Goal: Communication & Community: Answer question/provide support

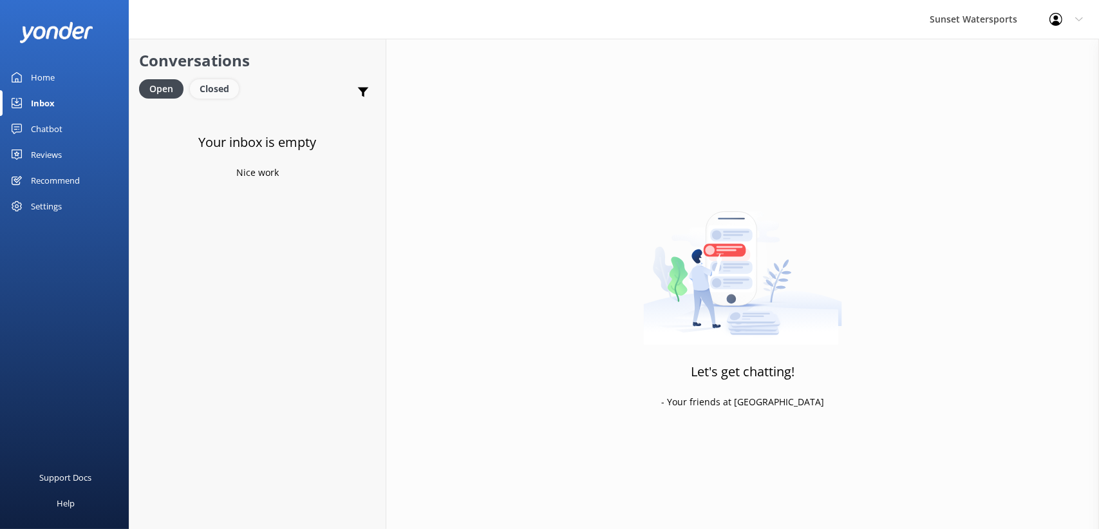
click at [214, 95] on div "Closed" at bounding box center [214, 88] width 49 height 19
click at [158, 94] on div "Open" at bounding box center [160, 88] width 43 height 19
click at [211, 98] on div "Closed" at bounding box center [214, 88] width 49 height 19
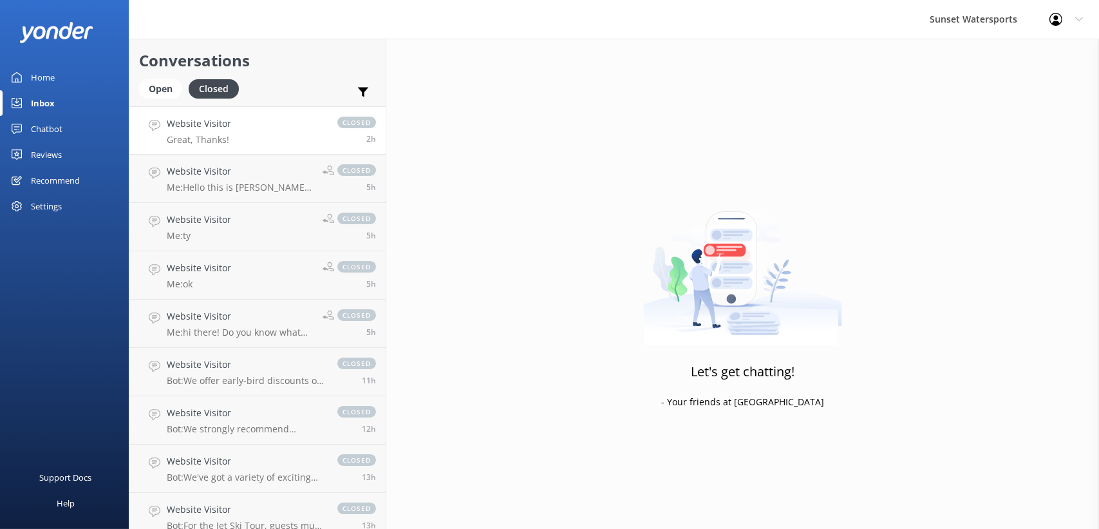
click at [193, 130] on h4 "Website Visitor" at bounding box center [199, 124] width 64 height 14
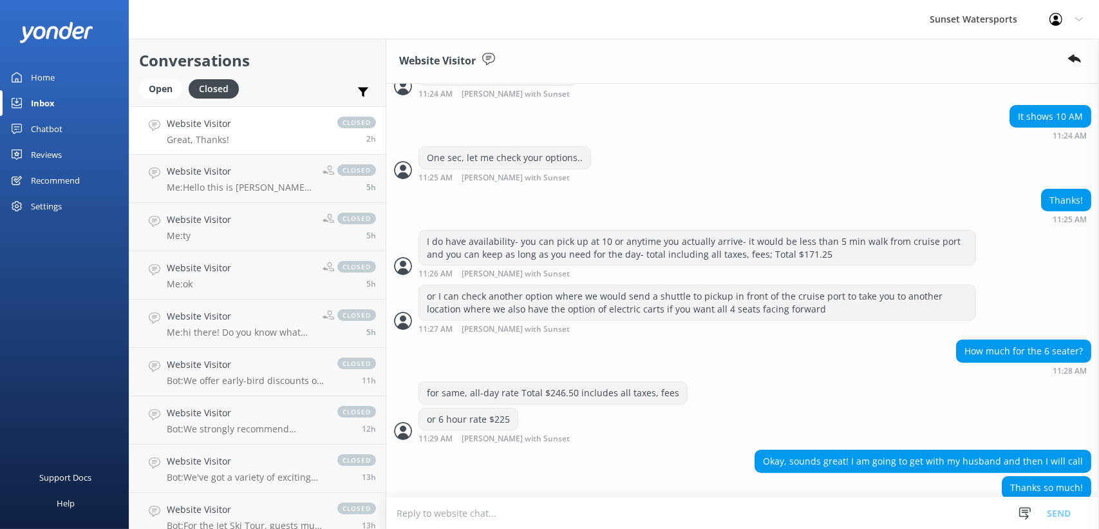
scroll to position [511, 0]
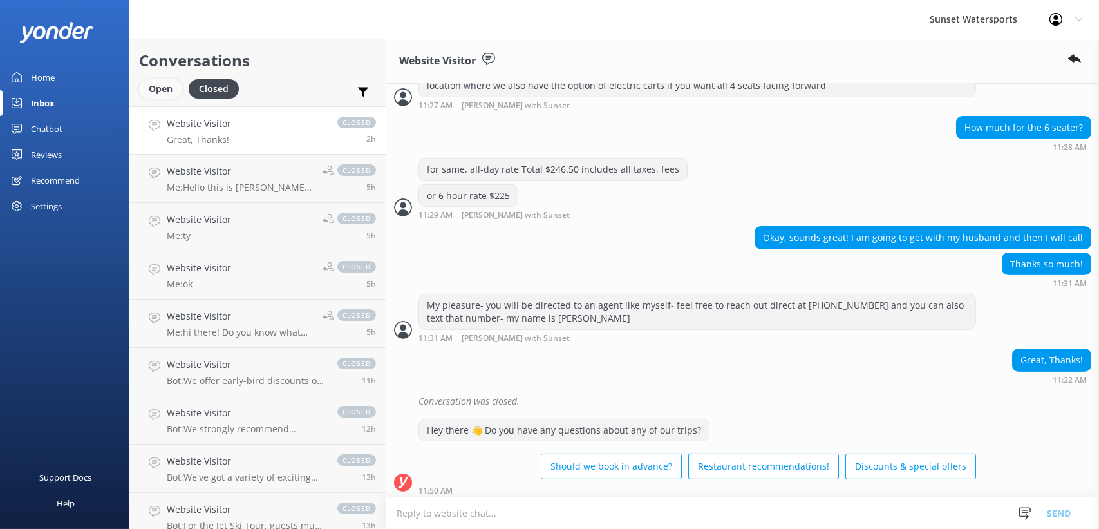
click at [171, 88] on div "Open" at bounding box center [160, 88] width 43 height 19
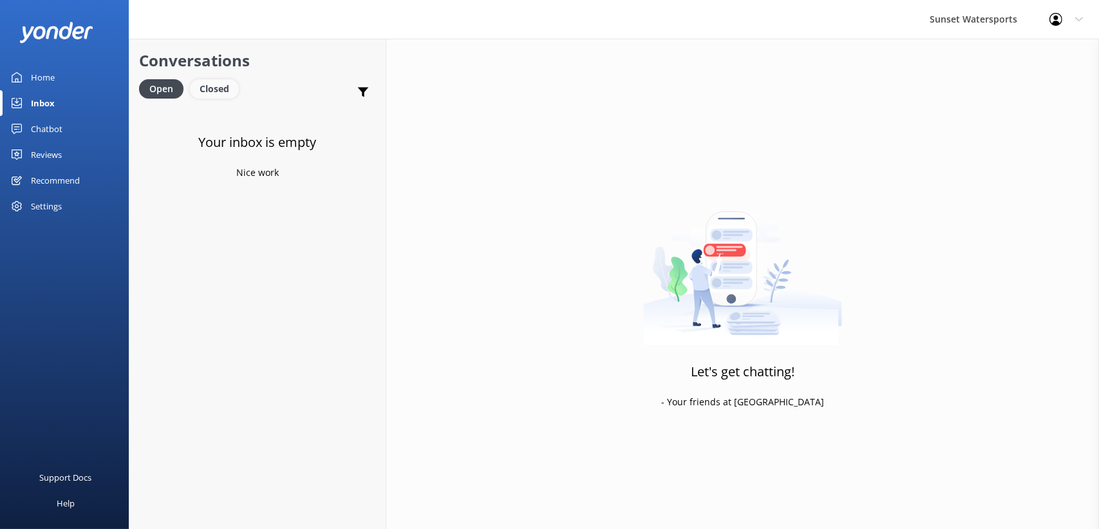
click at [201, 83] on div "Closed" at bounding box center [214, 88] width 49 height 19
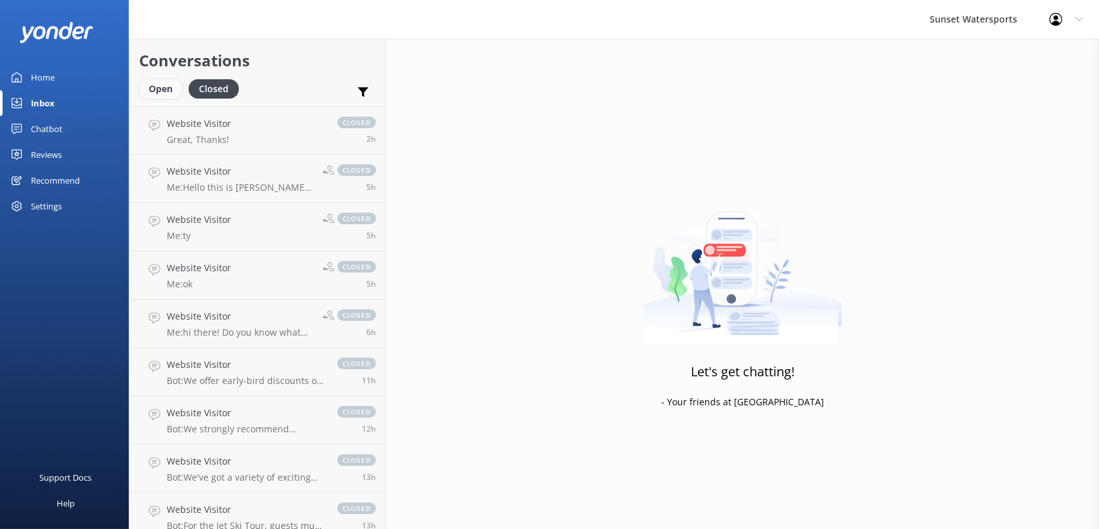
click at [153, 92] on div "Open" at bounding box center [160, 88] width 43 height 19
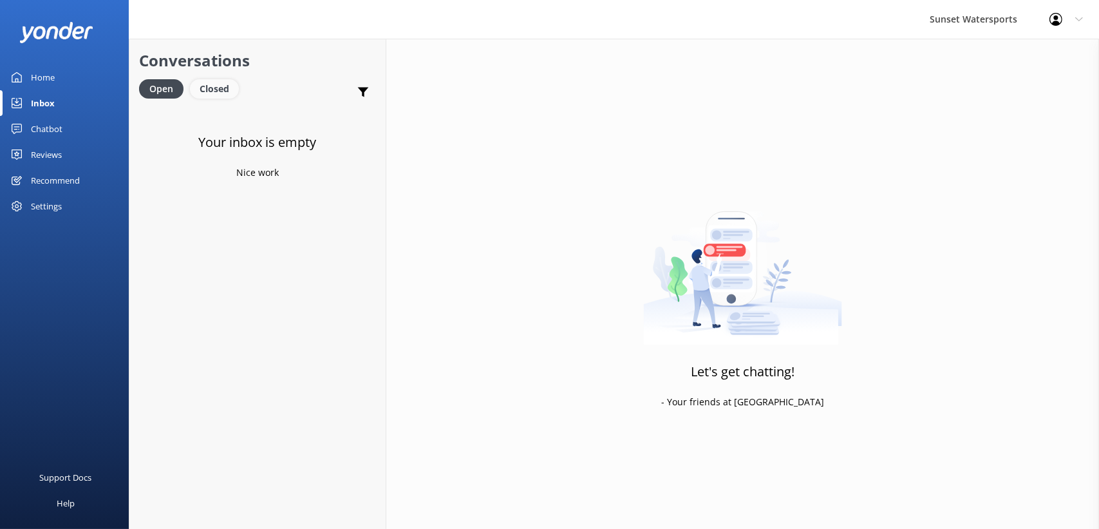
click at [213, 82] on div "Closed" at bounding box center [214, 88] width 49 height 19
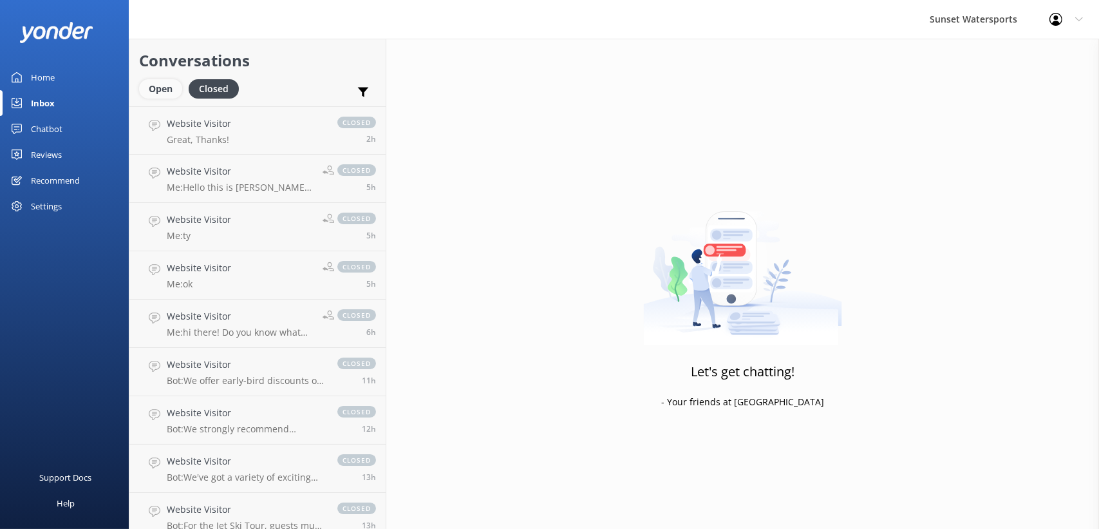
click at [147, 89] on div "Open" at bounding box center [160, 88] width 43 height 19
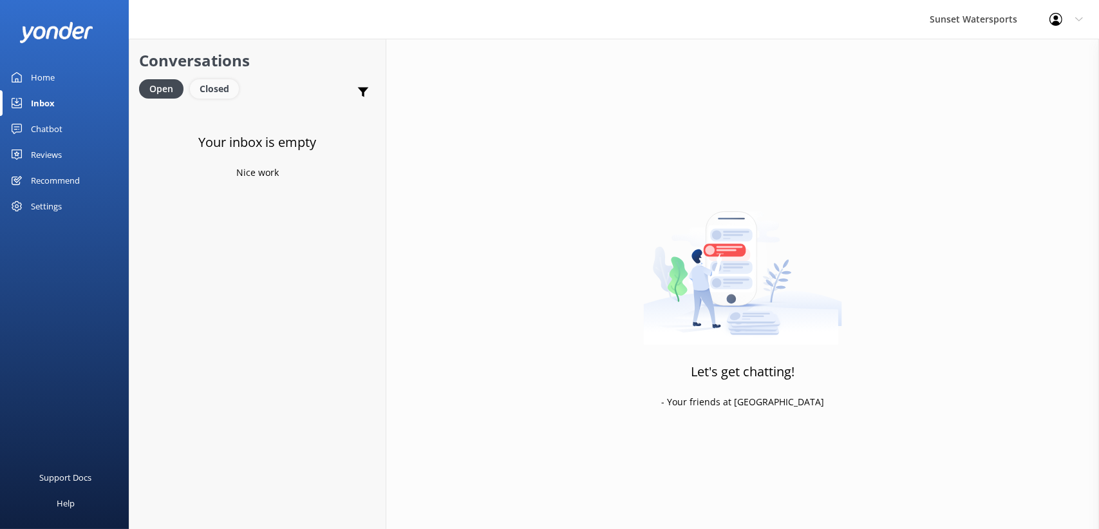
click at [203, 80] on div "Closed" at bounding box center [214, 88] width 49 height 19
click at [151, 83] on div "Open" at bounding box center [160, 88] width 43 height 19
click at [212, 83] on div "Closed" at bounding box center [214, 88] width 49 height 19
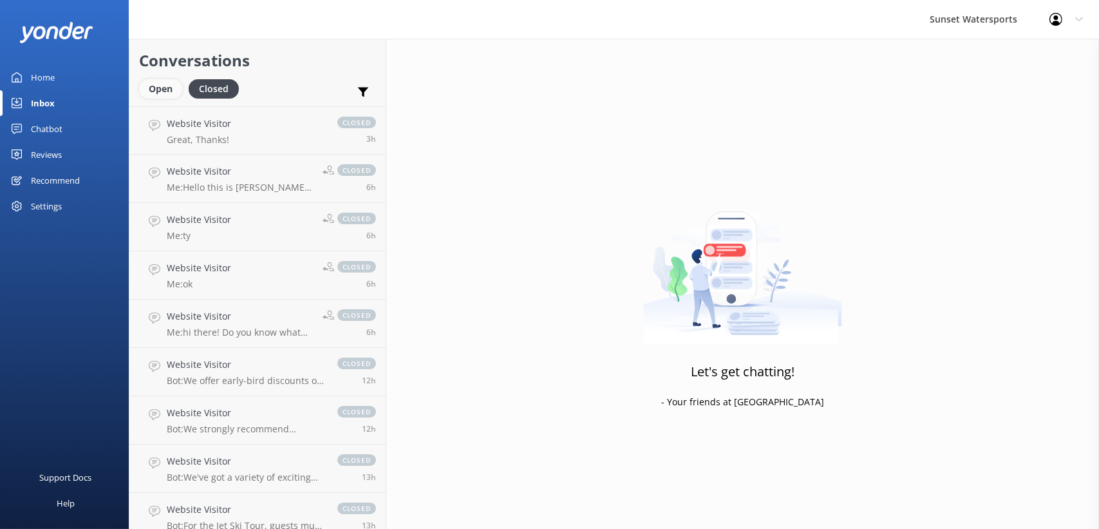
click at [153, 88] on div "Open" at bounding box center [160, 88] width 43 height 19
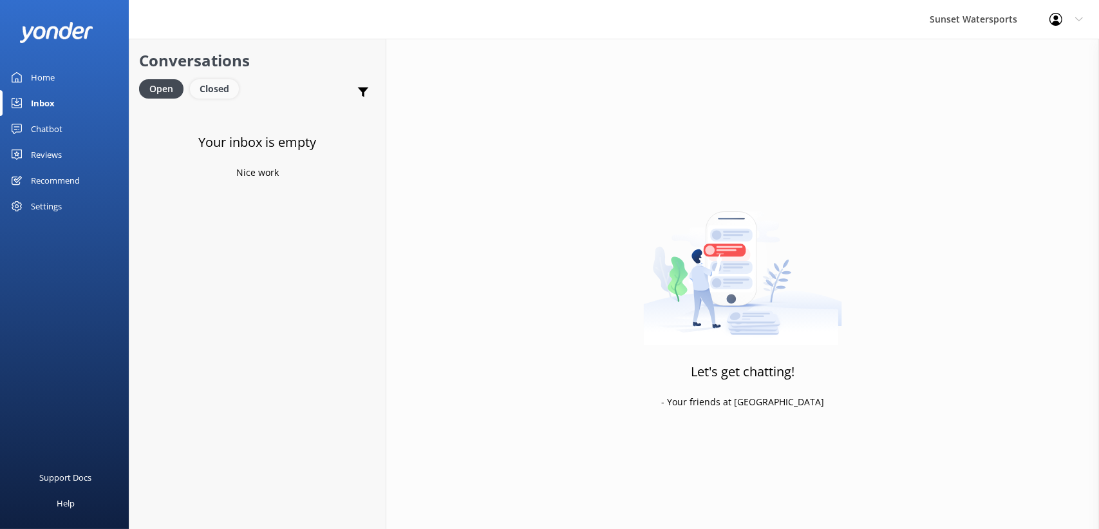
click at [218, 87] on div "Closed" at bounding box center [214, 88] width 49 height 19
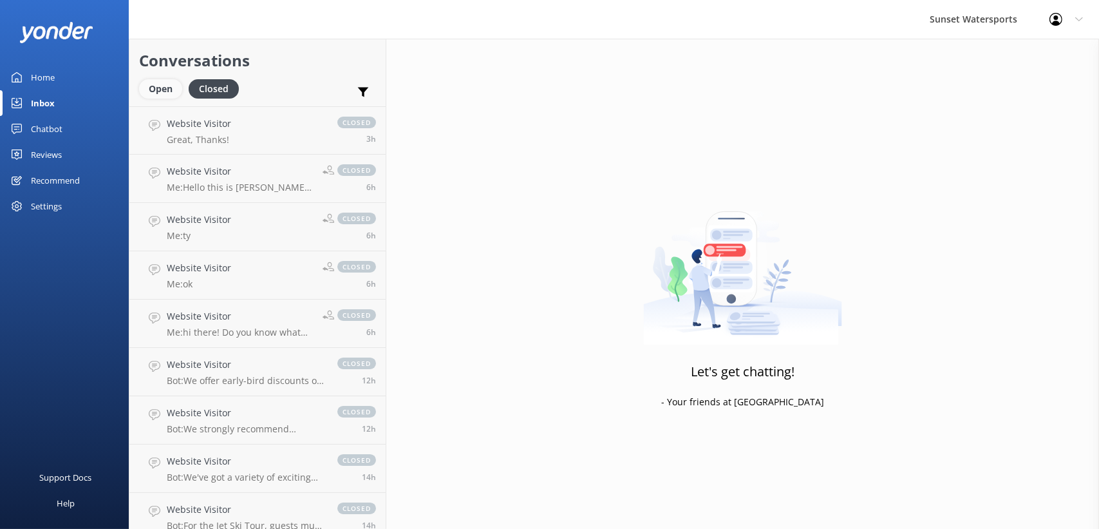
click at [167, 88] on div "Open" at bounding box center [160, 88] width 43 height 19
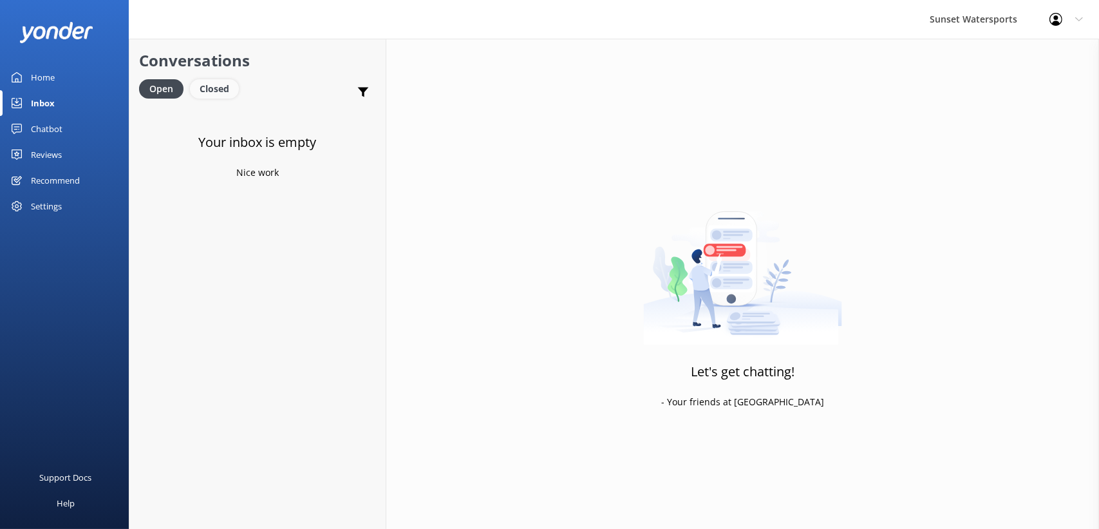
click at [214, 89] on div "Closed" at bounding box center [214, 88] width 49 height 19
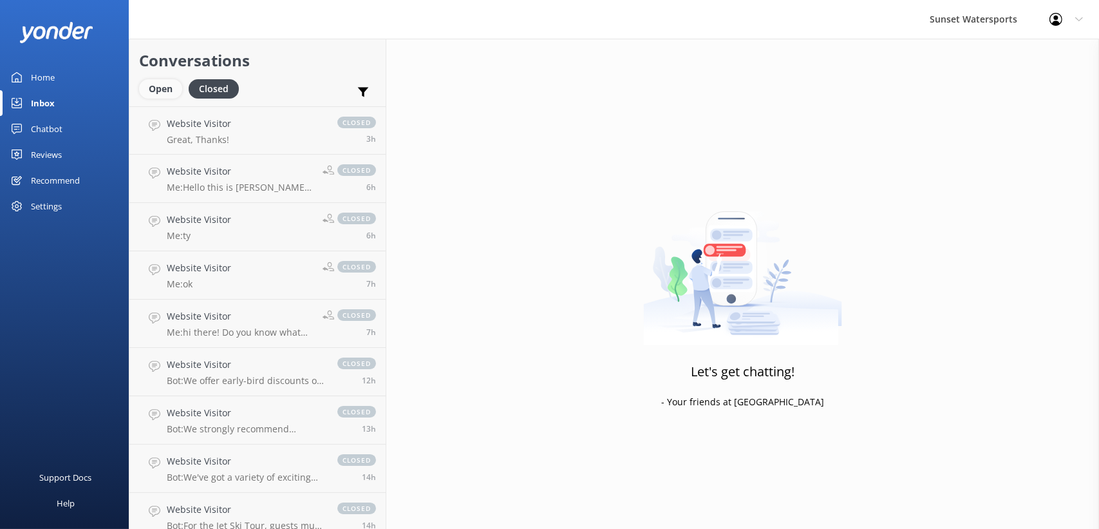
click at [158, 90] on div "Open" at bounding box center [160, 88] width 43 height 19
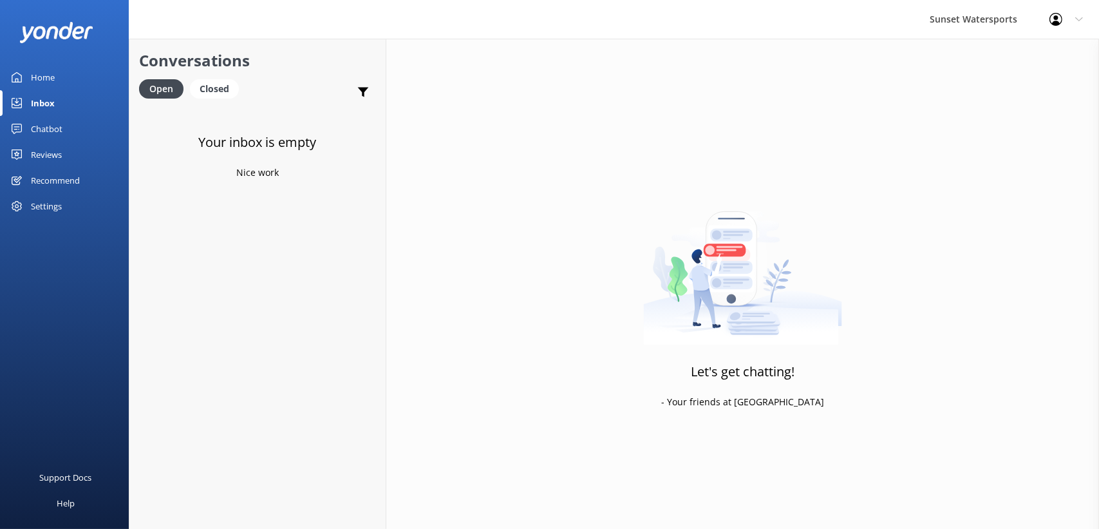
click at [258, 319] on div "Your inbox is empty Nice work" at bounding box center [257, 370] width 256 height 529
click at [250, 122] on h4 "Website Visitor" at bounding box center [258, 124] width 183 height 14
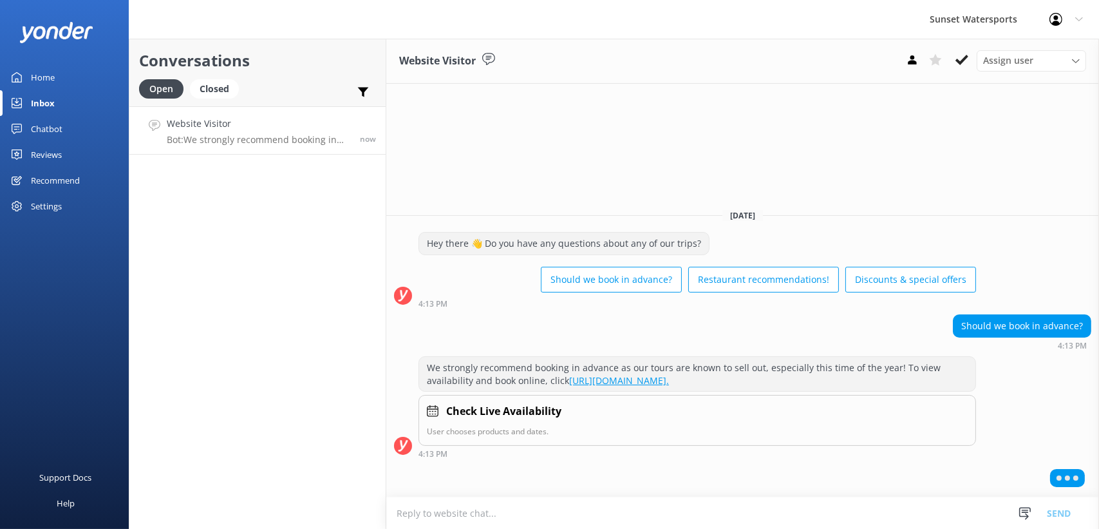
click at [497, 523] on textarea at bounding box center [742, 513] width 713 height 32
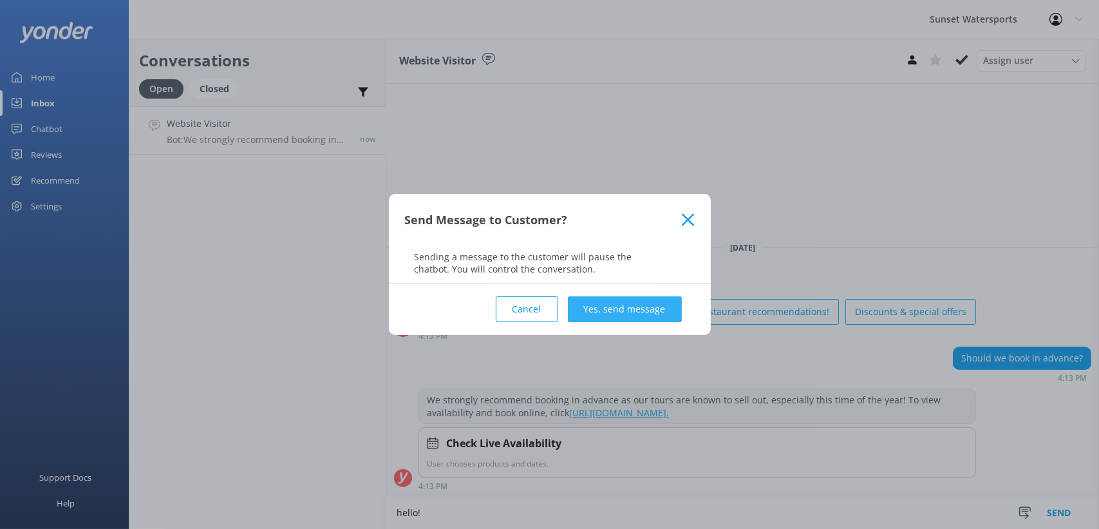
type textarea "hello!"
click at [591, 303] on button "Yes, send message" at bounding box center [625, 309] width 114 height 26
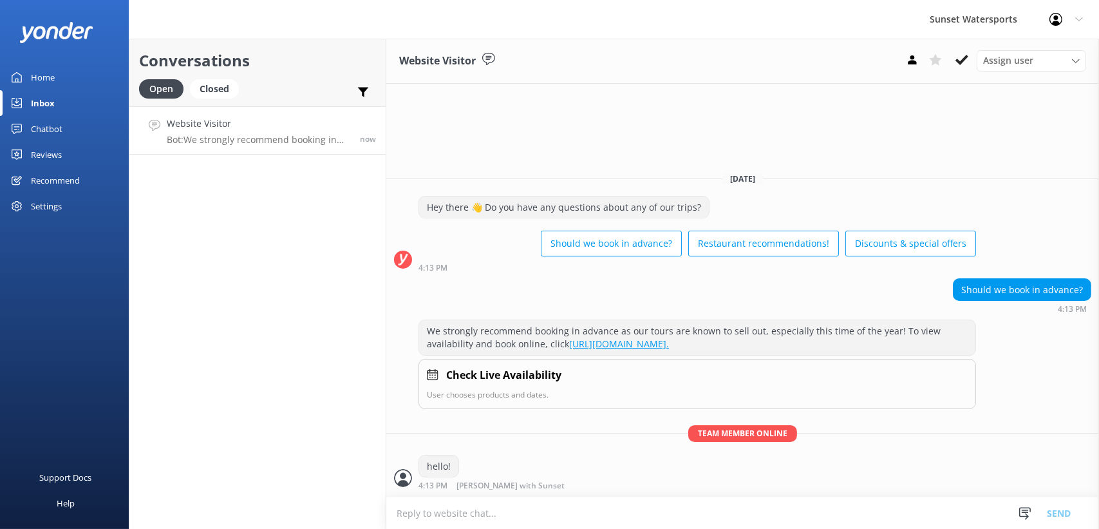
click at [567, 514] on textarea at bounding box center [742, 513] width 713 height 32
type textarea "When will you be visiting [GEOGRAPHIC_DATA]?"
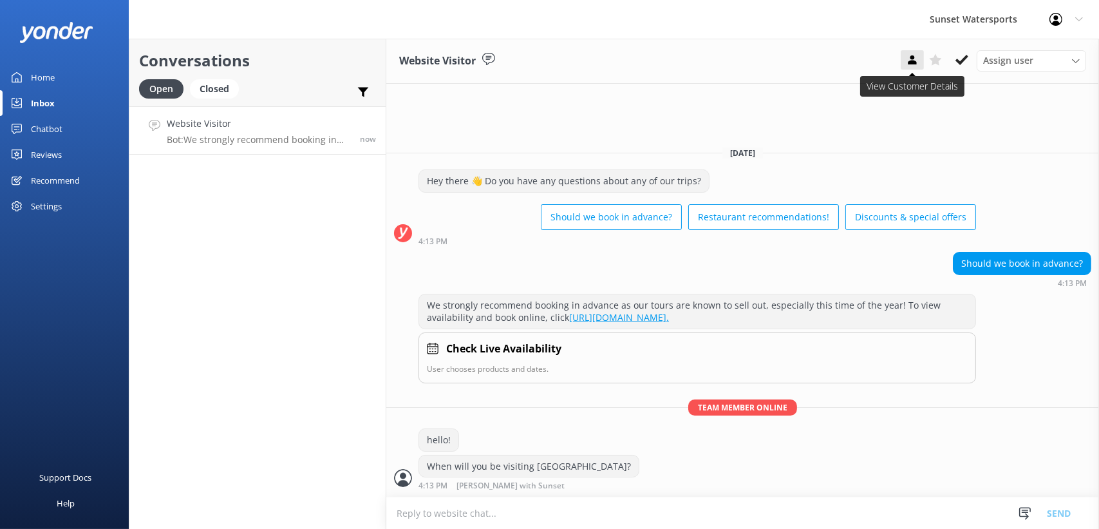
click at [915, 62] on use at bounding box center [912, 59] width 8 height 9
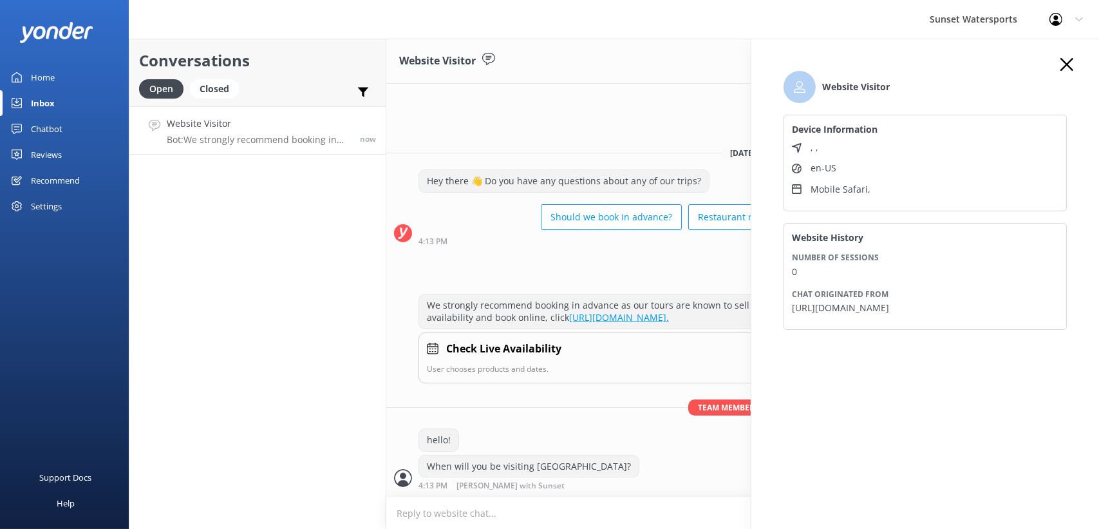
click at [607, 56] on div "Website Visitor Assign user [PERSON_NAME] at [GEOGRAPHIC_DATA][PERSON_NAME] wit…" at bounding box center [742, 61] width 713 height 45
click at [1071, 69] on use "button" at bounding box center [1066, 64] width 13 height 13
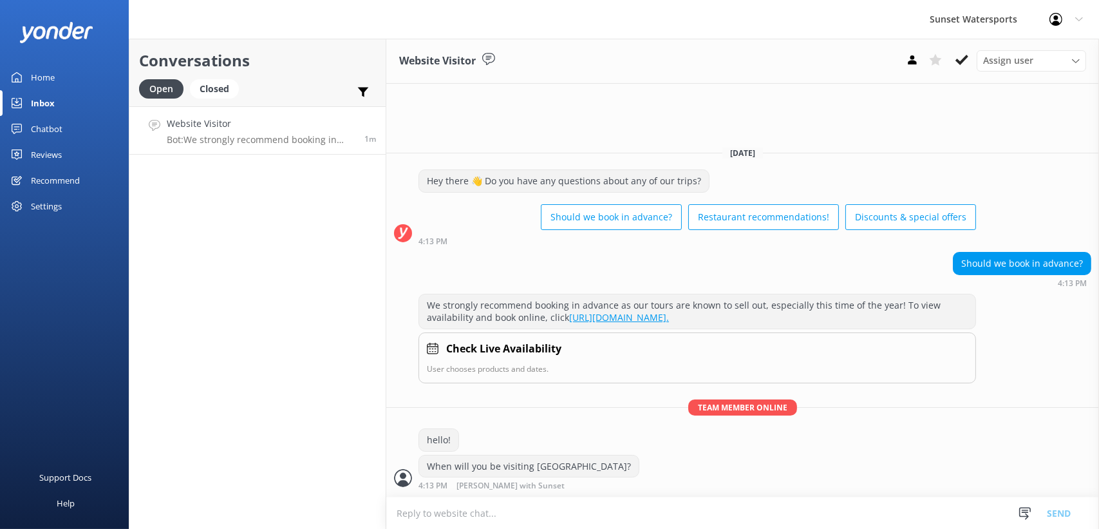
click at [489, 512] on textarea at bounding box center [742, 513] width 713 height 32
type textarea "[DOMAIN_NAME][URL]"
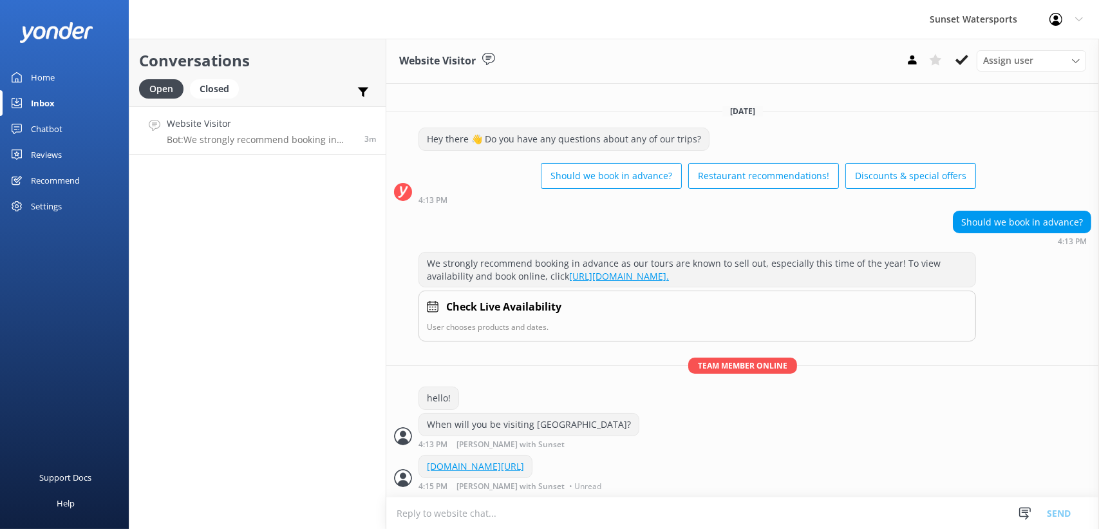
click at [272, 134] on p "Bot: We strongly recommend booking in advance as our tours are known to sell ou…" at bounding box center [261, 140] width 188 height 12
click at [318, 407] on div "Conversations Open Closed Important Assigned to me Unassigned Website Visitor B…" at bounding box center [258, 284] width 258 height 490
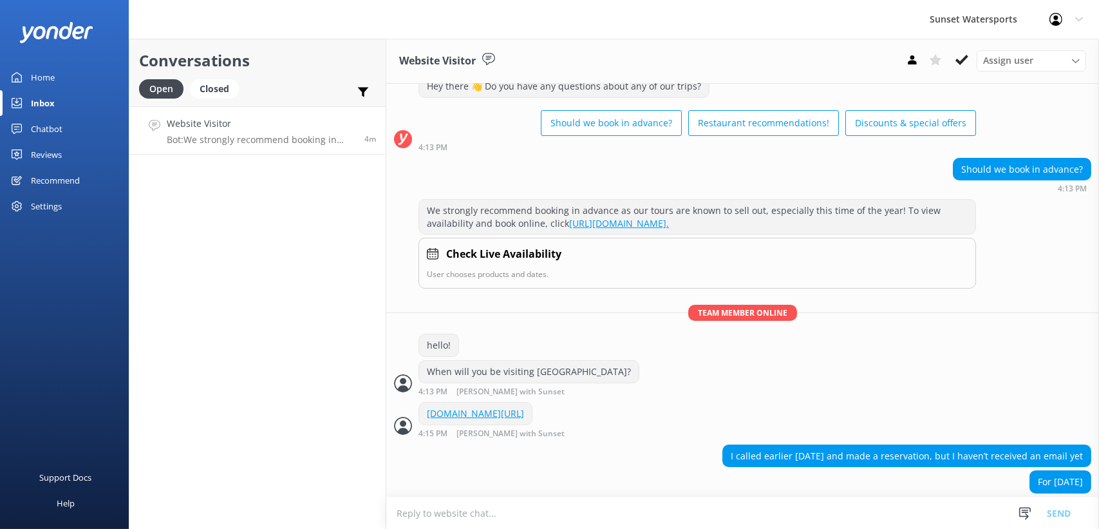
scroll to position [68, 0]
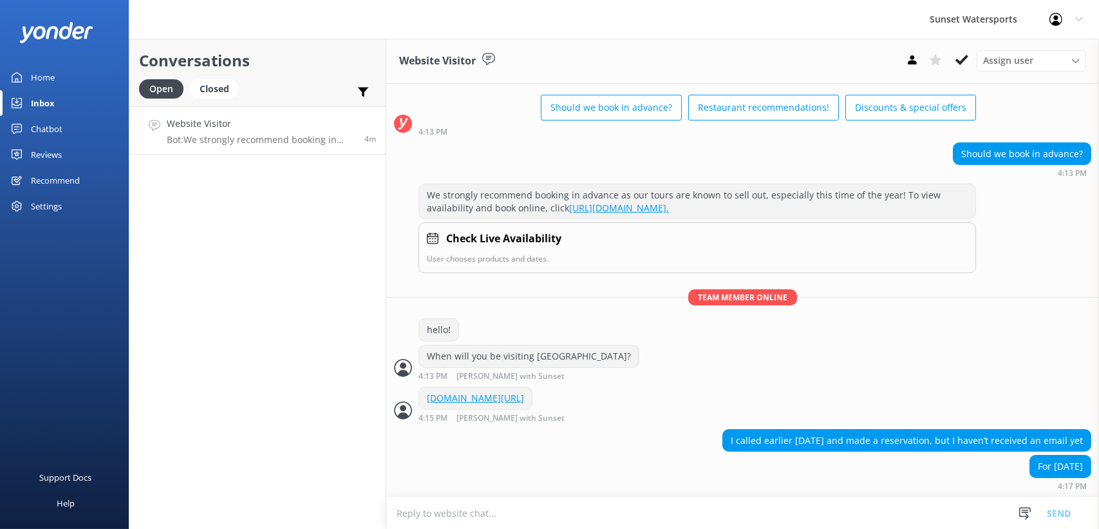
click at [456, 523] on textarea at bounding box center [742, 513] width 713 height 32
type textarea "what name is on your booking?"
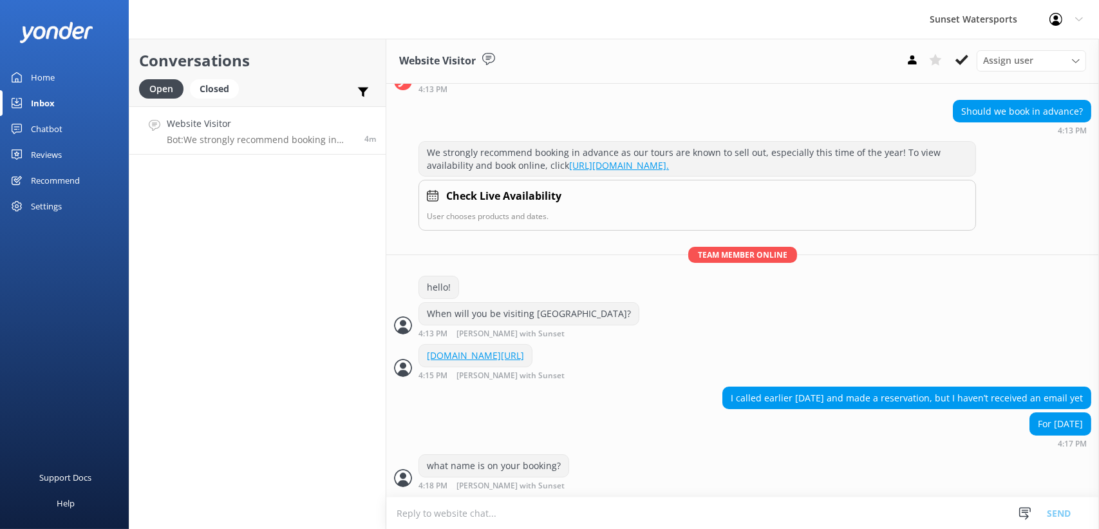
scroll to position [151, 0]
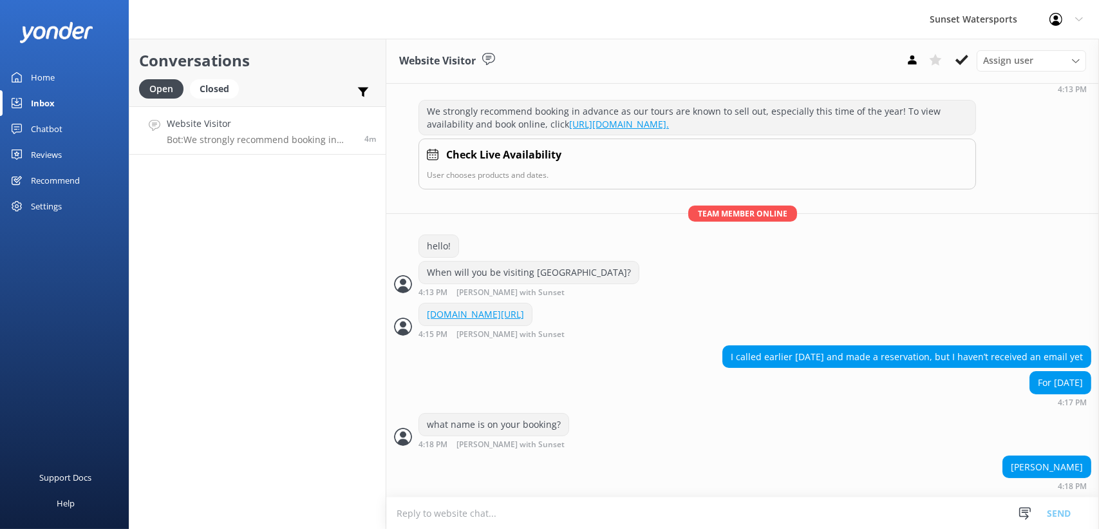
click at [1039, 467] on div "[PERSON_NAME]" at bounding box center [1047, 467] width 88 height 22
copy div "[PERSON_NAME]"
click at [585, 510] on textarea at bounding box center [742, 513] width 713 height 32
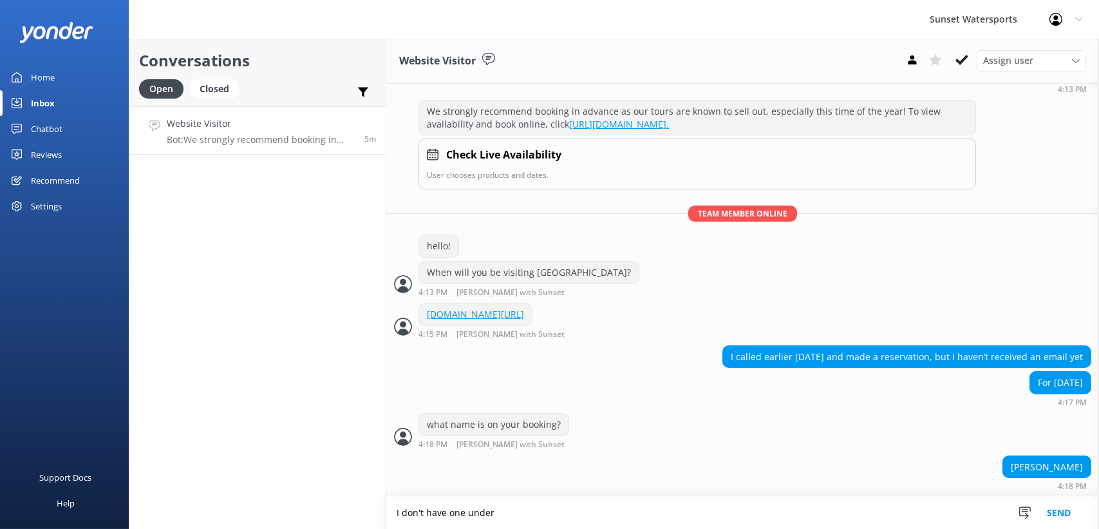
paste textarea "[PERSON_NAME]"
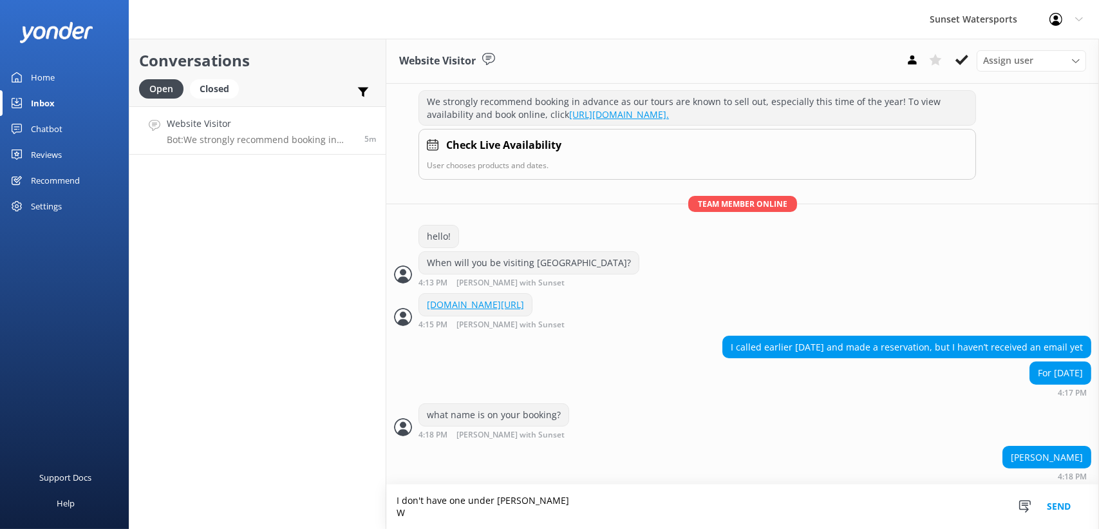
scroll to position [164, 0]
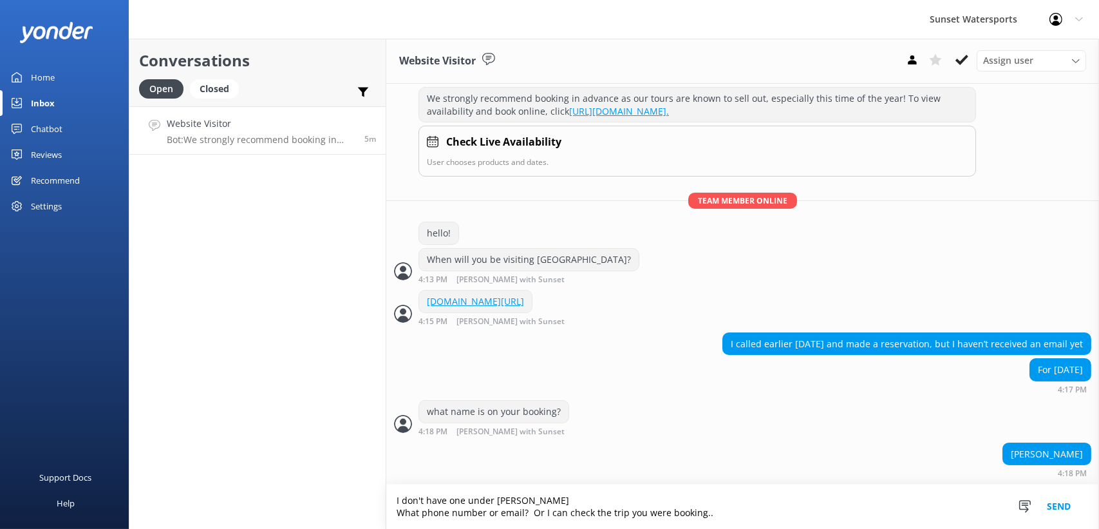
type textarea "I don't have one under [PERSON_NAME] What phone number or email? Or I can check…"
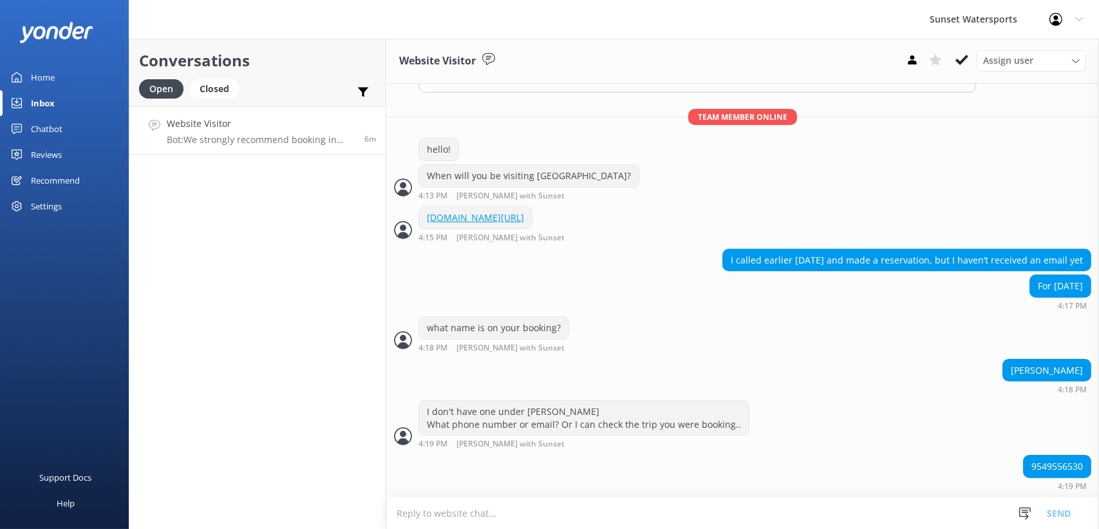
scroll to position [247, 0]
click at [1065, 462] on div "9549556530" at bounding box center [1057, 466] width 67 height 22
copy div "9549556530"
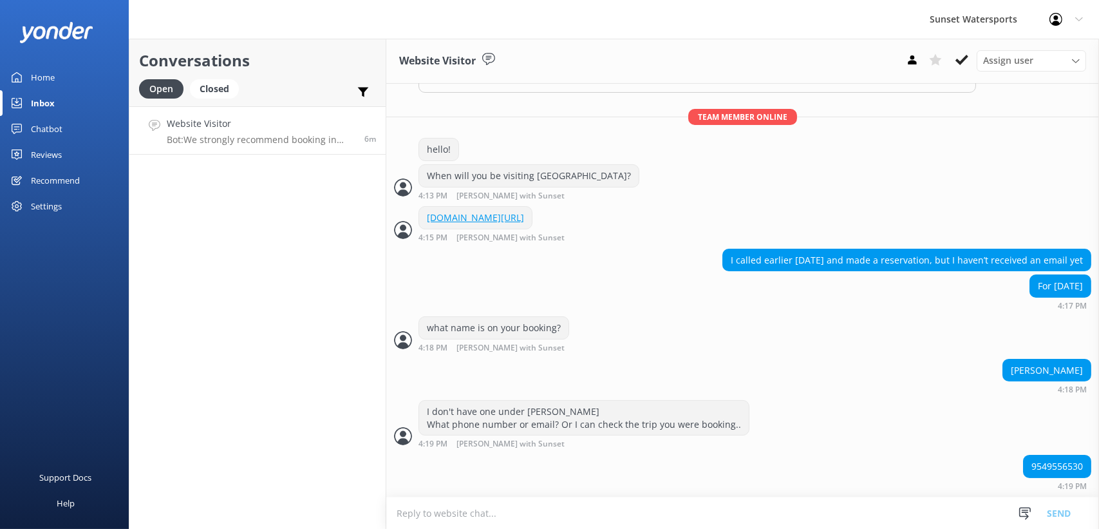
click at [469, 508] on textarea at bounding box center [742, 513] width 713 height 32
paste textarea "Sent confirmation email to [EMAIL_ADDRESS][DOMAIN_NAME]"
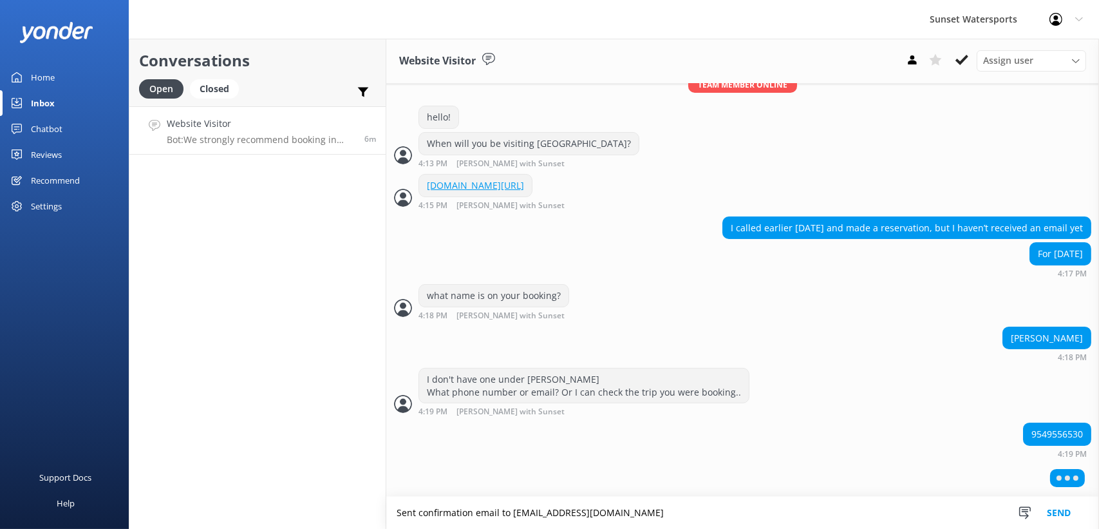
type textarea "Sent confirmation email to [EMAIL_ADDRESS][DOMAIN_NAME]"
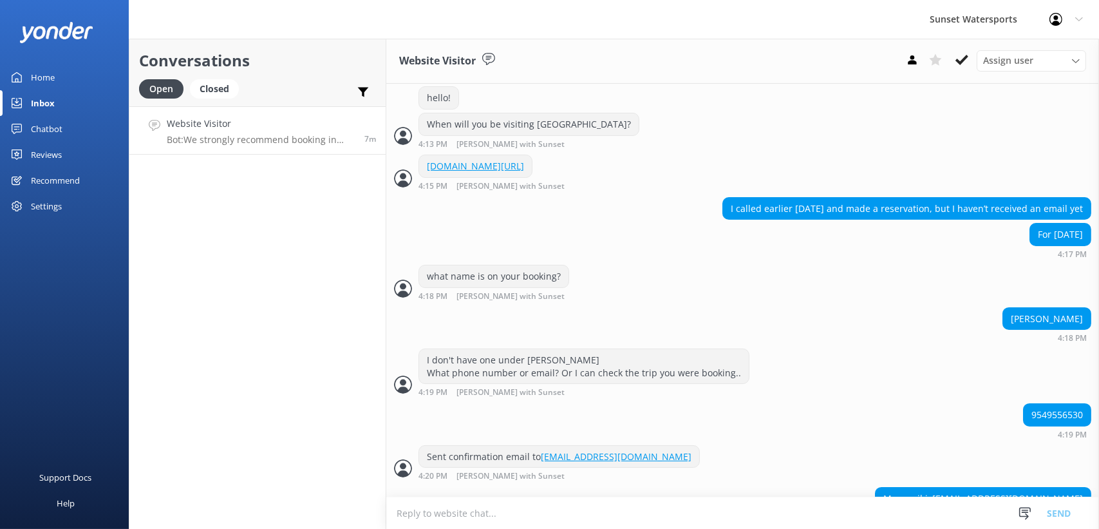
scroll to position [331, 0]
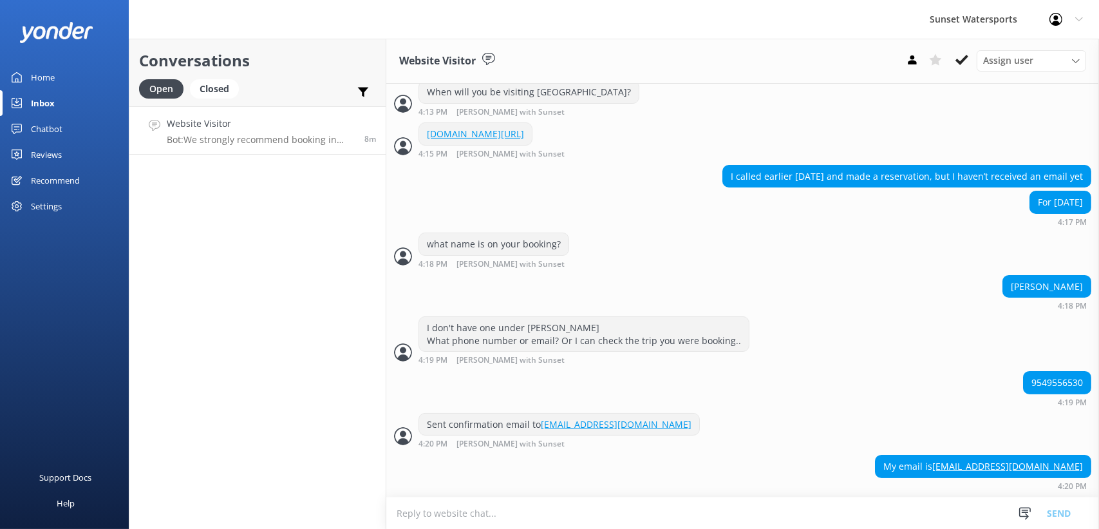
click at [439, 517] on textarea at bounding box center [742, 513] width 713 height 32
paste textarea "Sent confirmation email to [EMAIL_ADDRESS][DOMAIN_NAME]"
click at [438, 516] on textarea at bounding box center [742, 513] width 713 height 32
type textarea "Sent confirmation email to [EMAIL_ADDRESS][DOMAIN_NAME]"
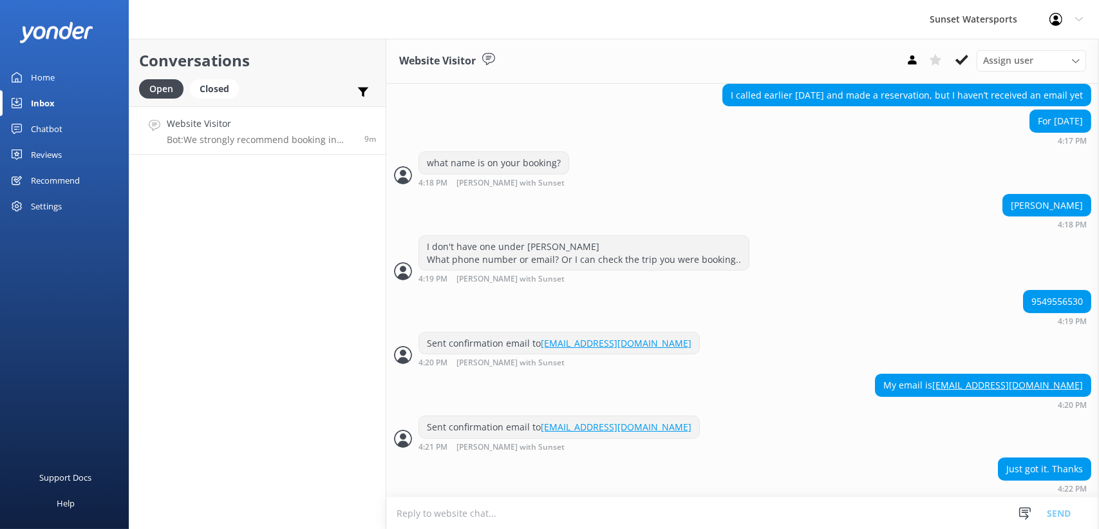
scroll to position [415, 0]
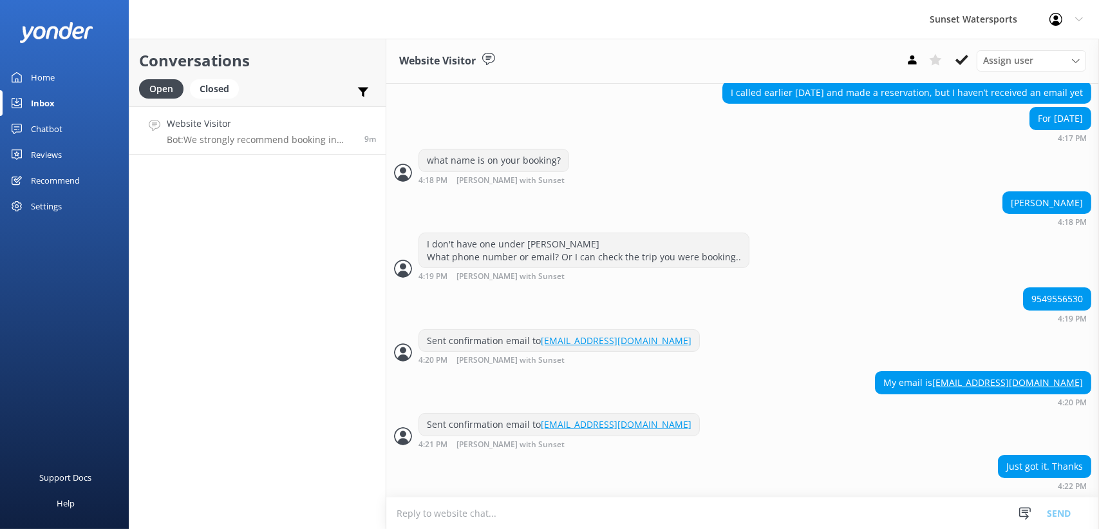
click at [446, 504] on textarea at bounding box center [742, 513] width 713 height 32
type textarea "m"
type textarea "no problem! Are you planning to do any other activities with us while you're he…"
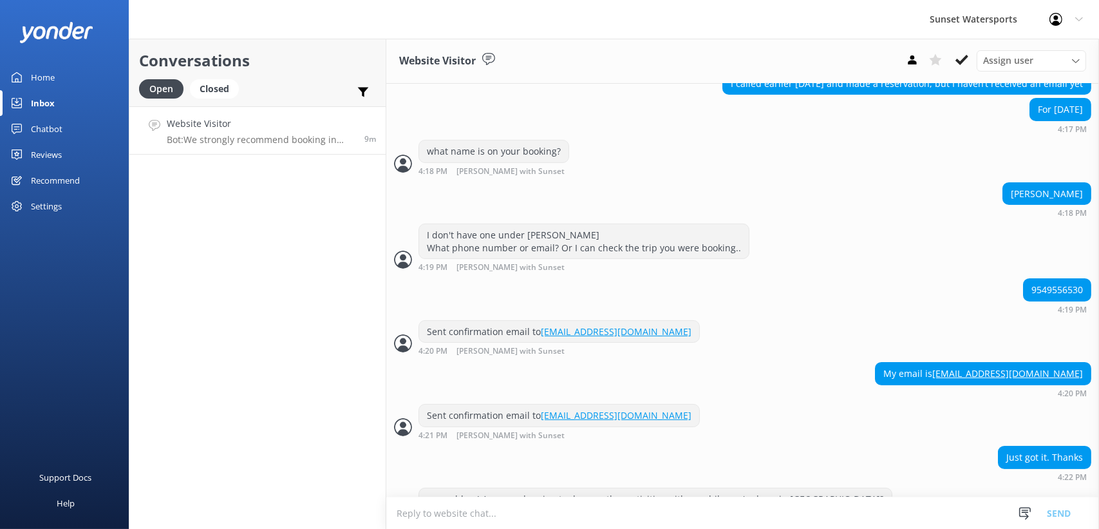
scroll to position [456, 0]
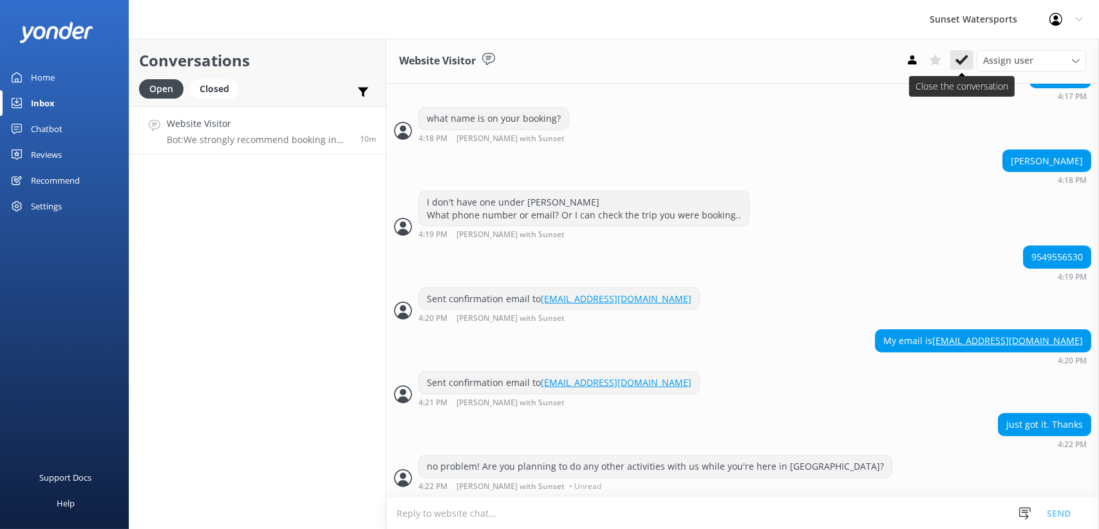
click at [966, 56] on use at bounding box center [961, 60] width 13 height 10
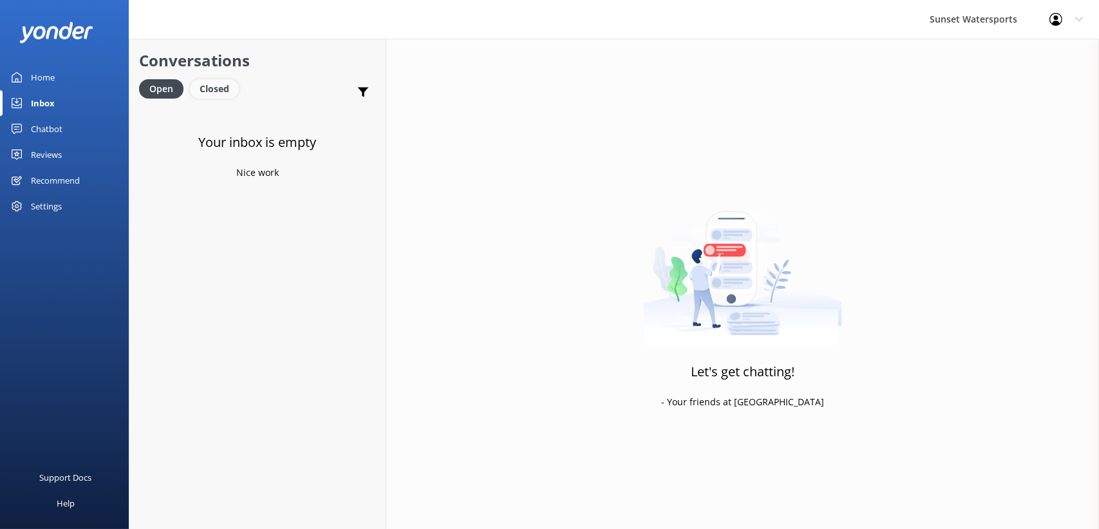
click at [213, 79] on div "Closed" at bounding box center [214, 88] width 49 height 19
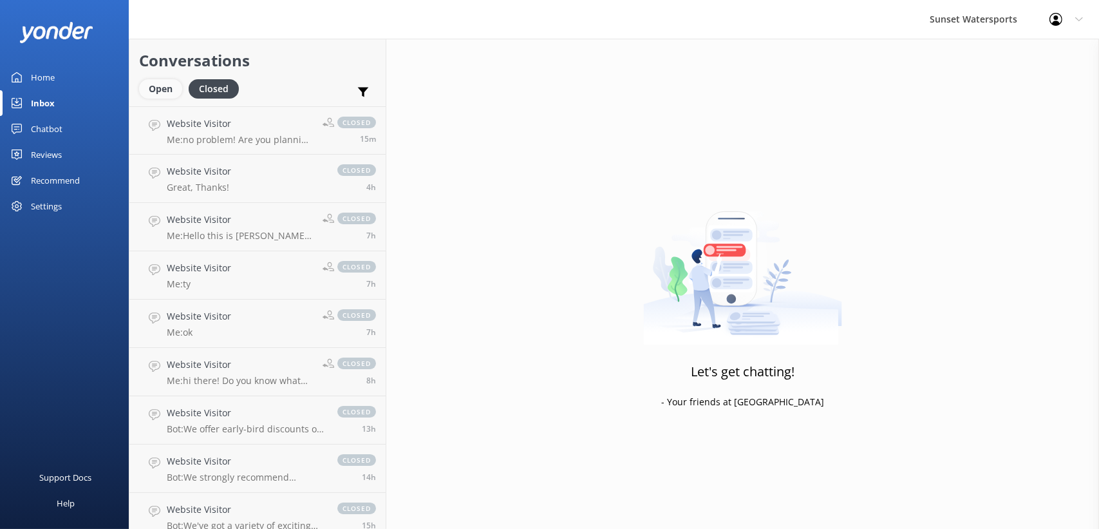
click at [158, 89] on div "Open" at bounding box center [160, 88] width 43 height 19
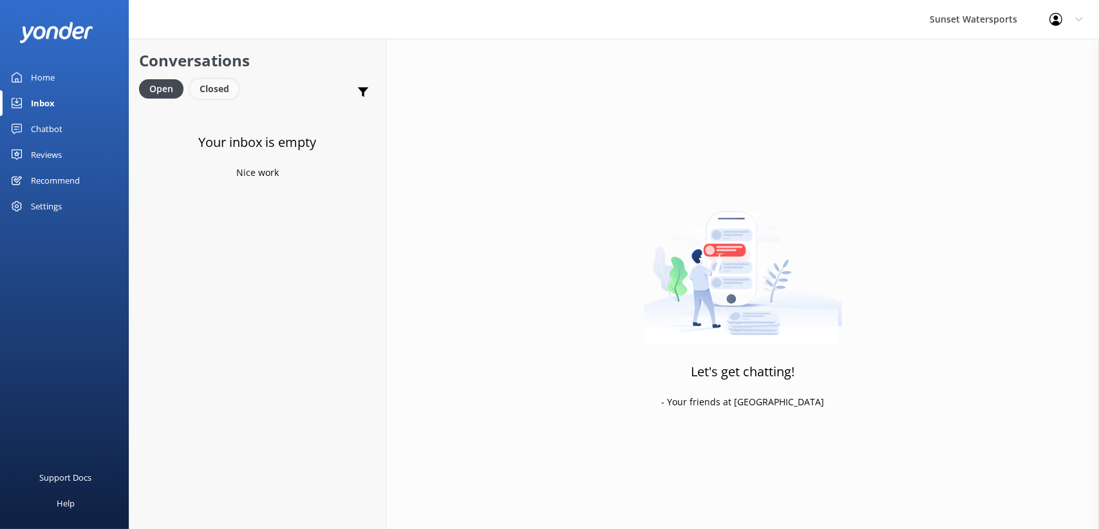
click at [211, 84] on div "Closed" at bounding box center [214, 88] width 49 height 19
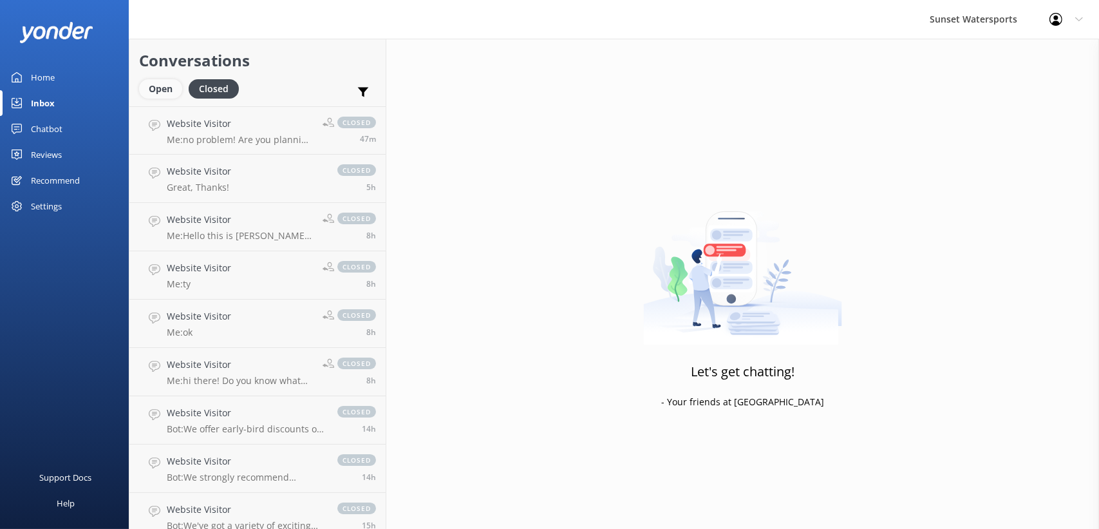
click at [156, 88] on div "Open" at bounding box center [160, 88] width 43 height 19
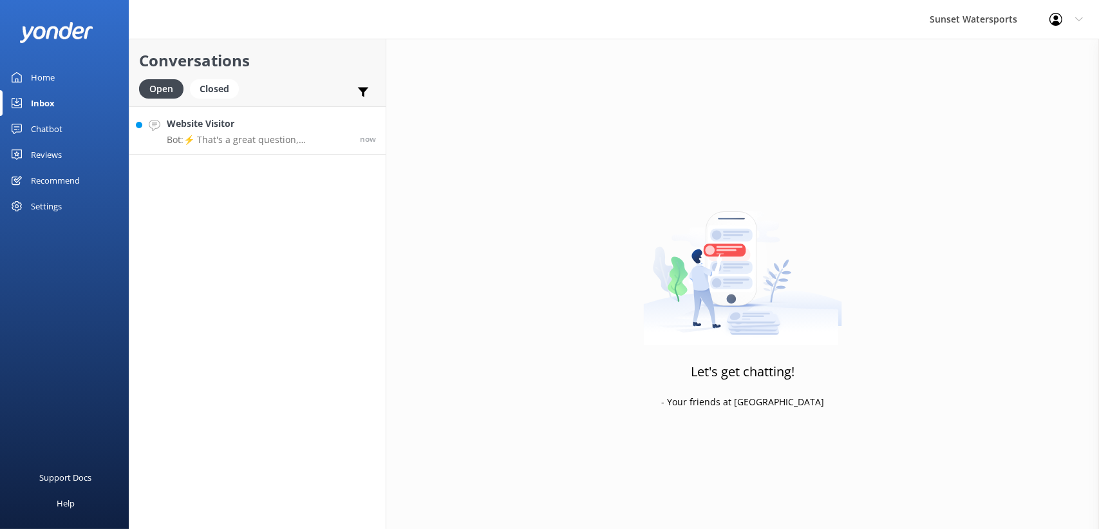
click at [212, 133] on div "Website Visitor Bot: ⚡ That's a great question, unfortunately I do not know the…" at bounding box center [258, 131] width 183 height 28
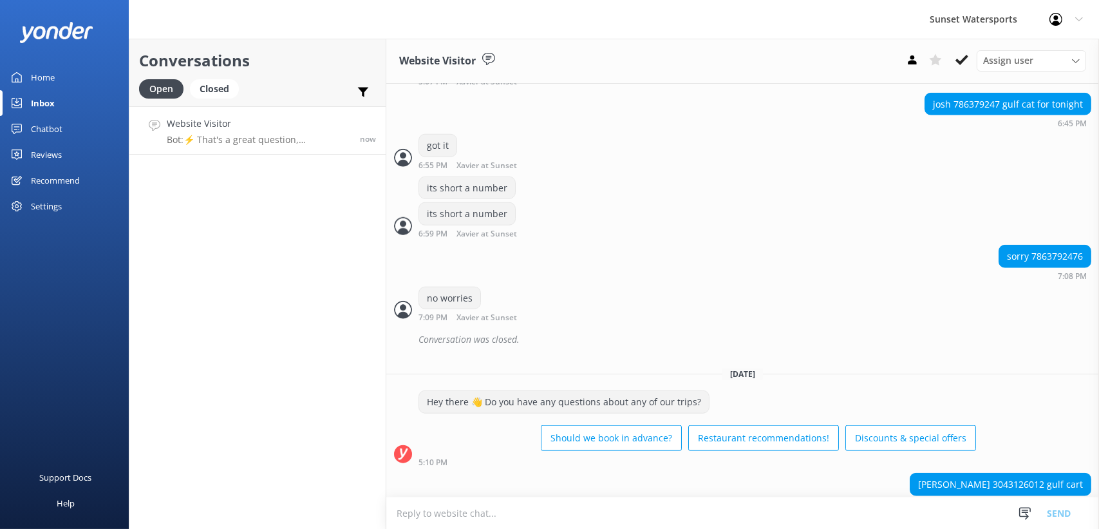
scroll to position [17354, 0]
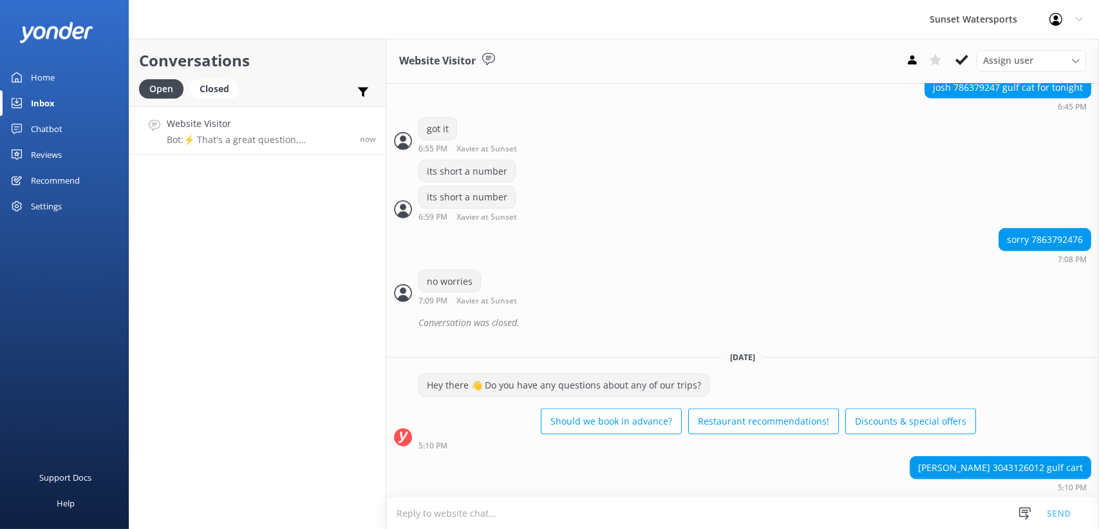
click at [442, 516] on textarea at bounding box center [742, 513] width 713 height 32
click at [1005, 456] on div "[PERSON_NAME] 3043126012 gulf cart" at bounding box center [1000, 467] width 180 height 22
copy div "3043126012"
click at [442, 518] on textarea at bounding box center [742, 513] width 713 height 32
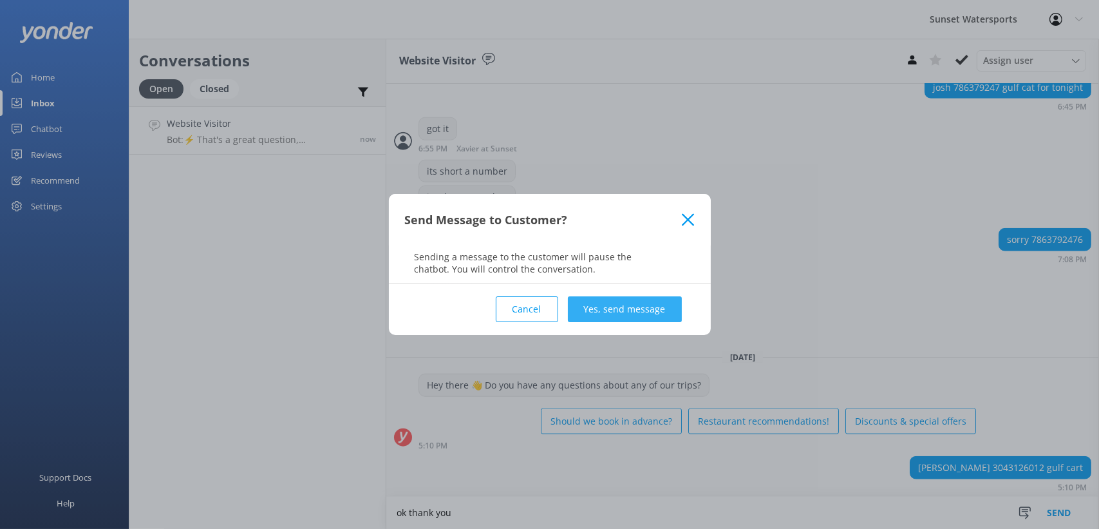
type textarea "ok thank you"
click at [650, 300] on button "Yes, send message" at bounding box center [625, 309] width 114 height 26
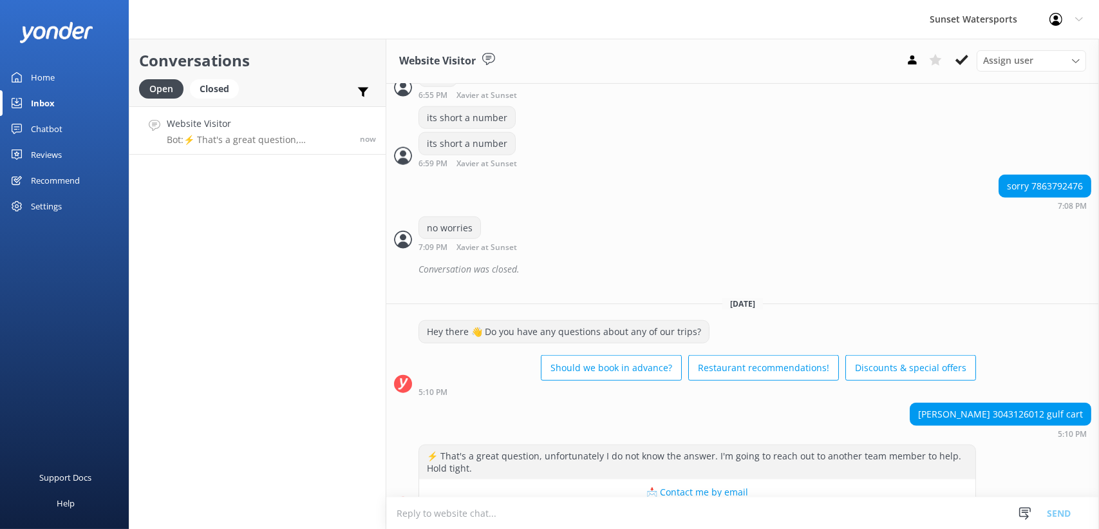
scroll to position [17439, 0]
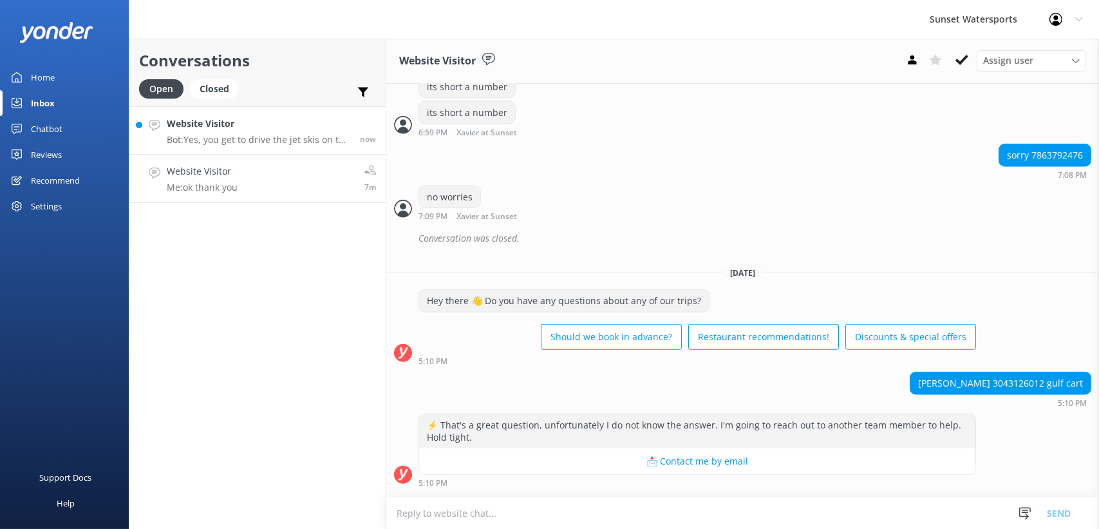
click at [259, 134] on p "Bot: Yes, you get to drive the jet skis on the Jet Ski Tour. Each jet ski can c…" at bounding box center [258, 140] width 183 height 12
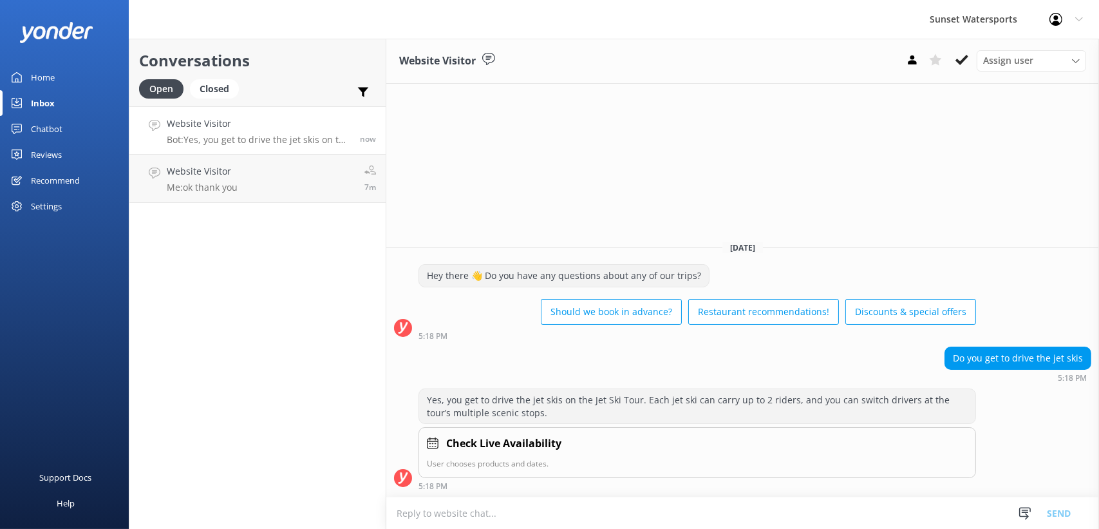
click at [492, 521] on textarea at bounding box center [742, 513] width 713 height 32
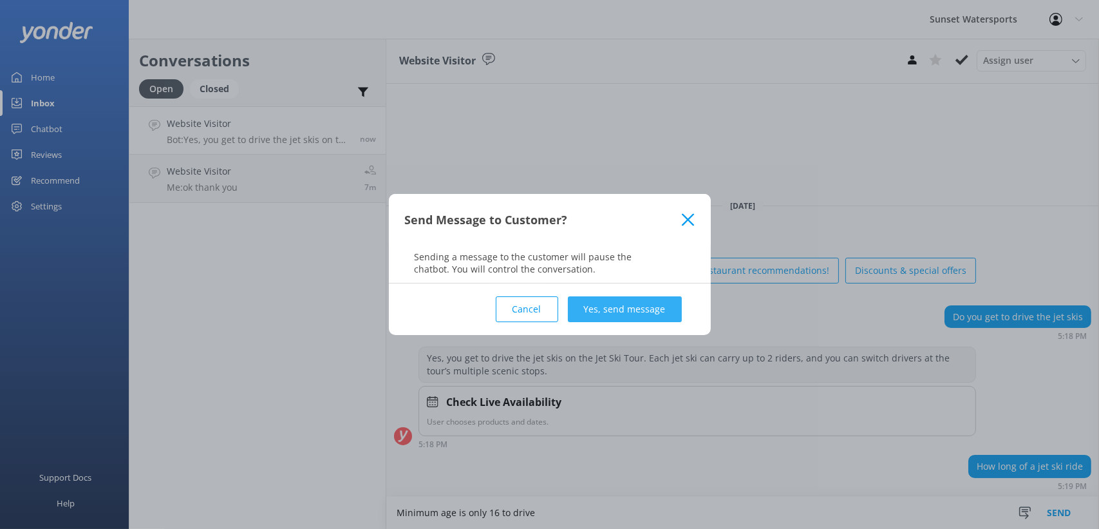
type textarea "Minimum age is only 16 to drive"
click at [657, 310] on button "Yes, send message" at bounding box center [625, 309] width 114 height 26
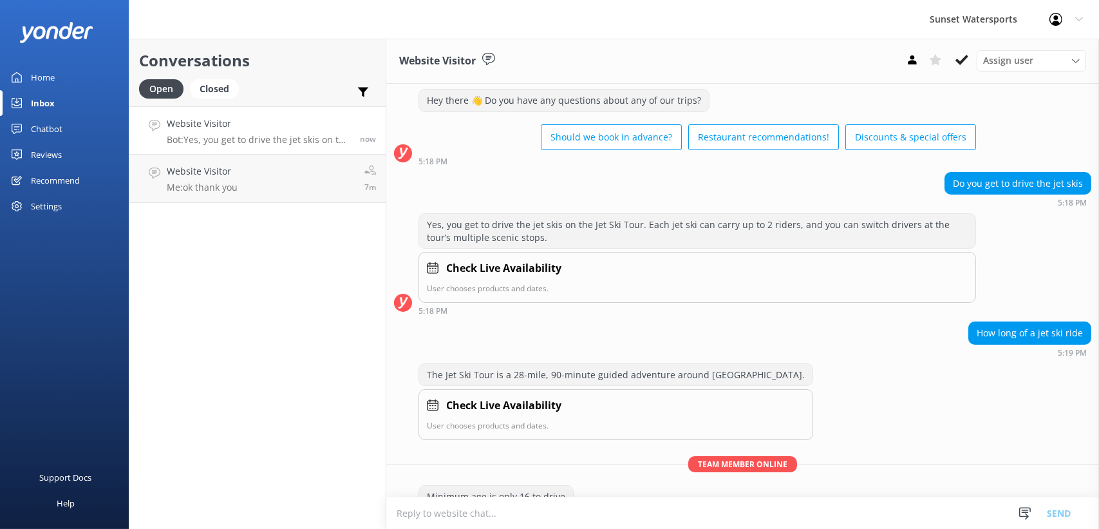
scroll to position [57, 0]
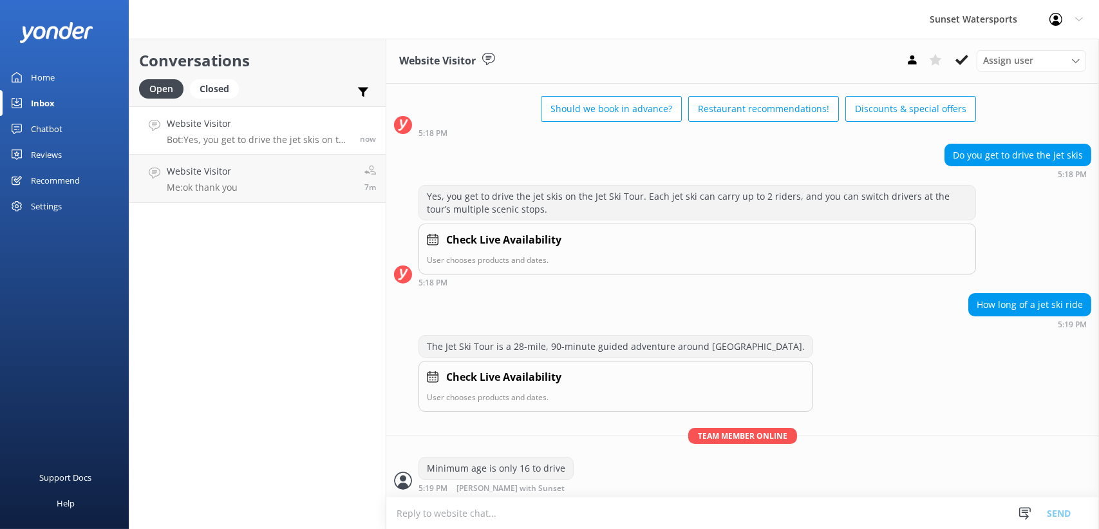
click at [480, 522] on textarea at bounding box center [742, 513] width 713 height 32
type textarea "a"
type textarea "When are you thinking of going?"
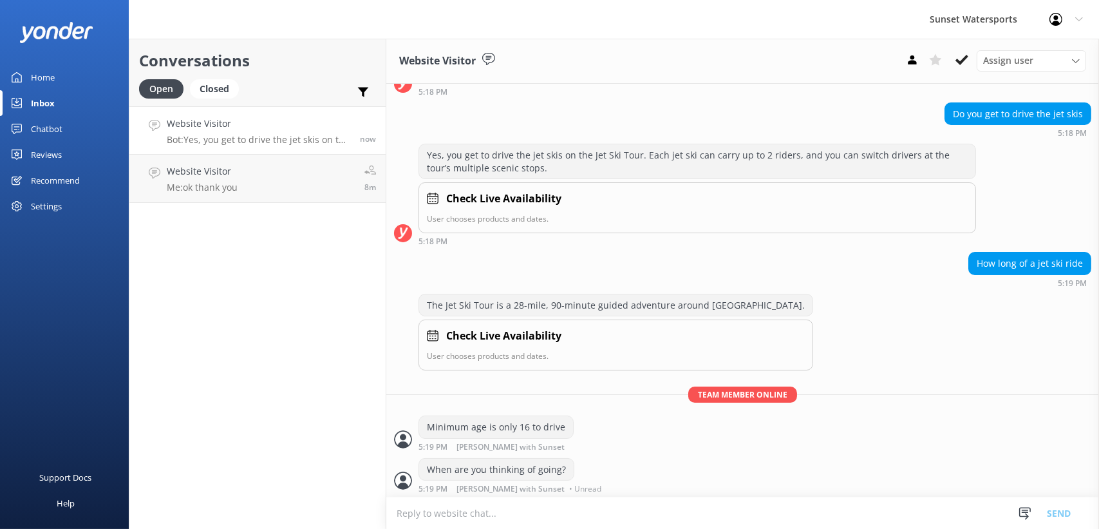
scroll to position [83, 0]
